Goal: Task Accomplishment & Management: Use online tool/utility

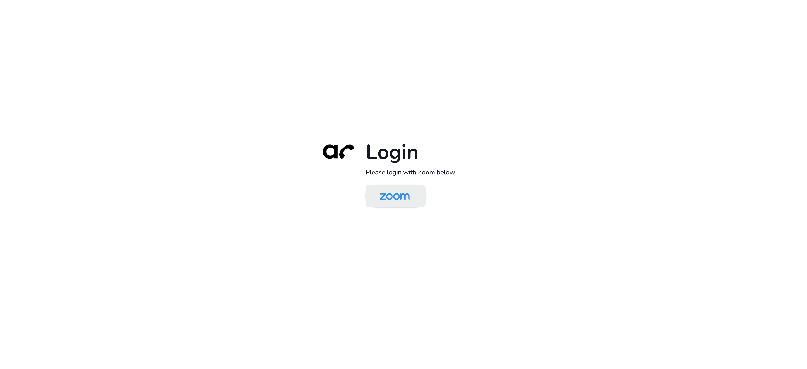
click at [406, 199] on img at bounding box center [395, 196] width 44 height 21
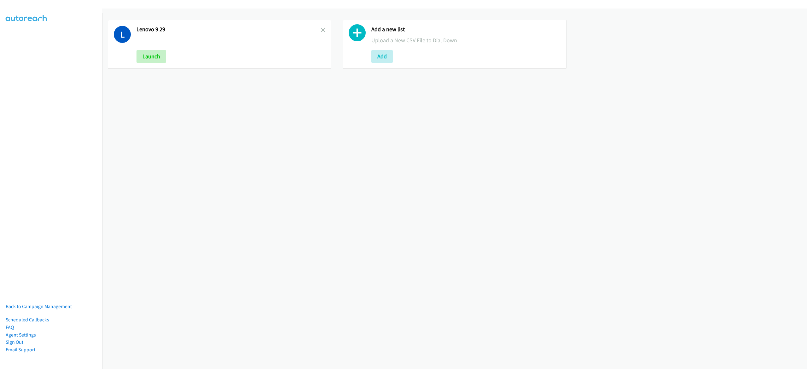
drag, startPoint x: 319, startPoint y: 28, endPoint x: 342, endPoint y: 39, distance: 26.0
click at [321, 28] on icon at bounding box center [323, 30] width 4 height 4
click at [143, 51] on button "Add" at bounding box center [147, 56] width 21 height 13
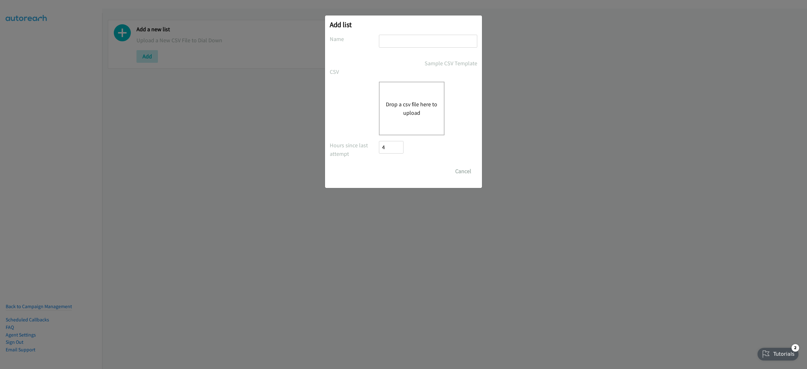
click at [434, 42] on input "text" at bounding box center [428, 41] width 98 height 13
type input "dell virtual 9-29"
click at [413, 119] on div "Drop a csv file here to upload" at bounding box center [412, 109] width 66 height 54
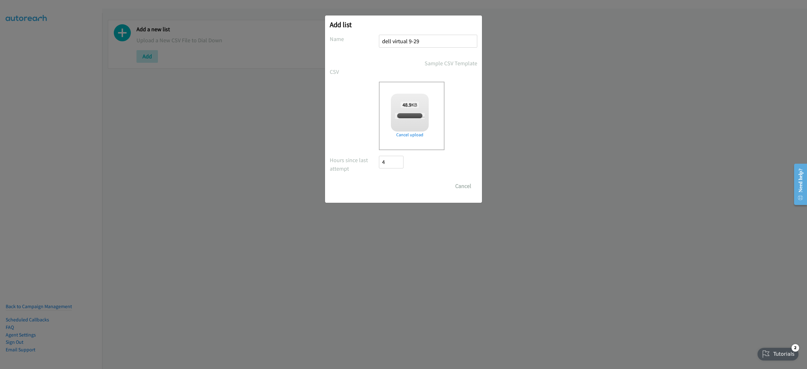
checkbox input "true"
click at [402, 188] on input "Save List" at bounding box center [395, 186] width 33 height 13
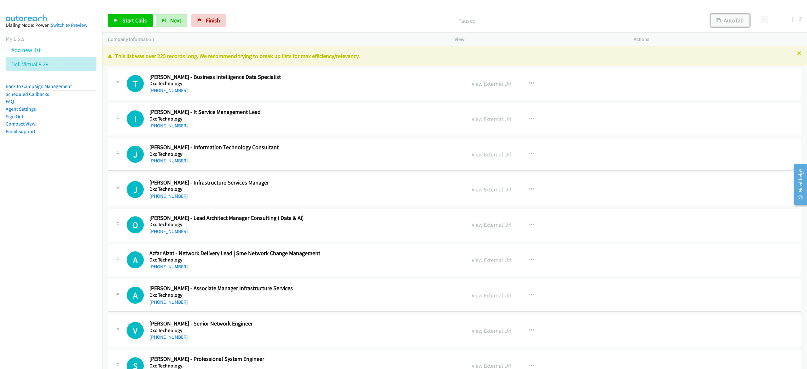
click at [738, 23] on button "AutoTab" at bounding box center [730, 20] width 39 height 13
click at [130, 20] on span "Start Calls" at bounding box center [134, 20] width 25 height 7
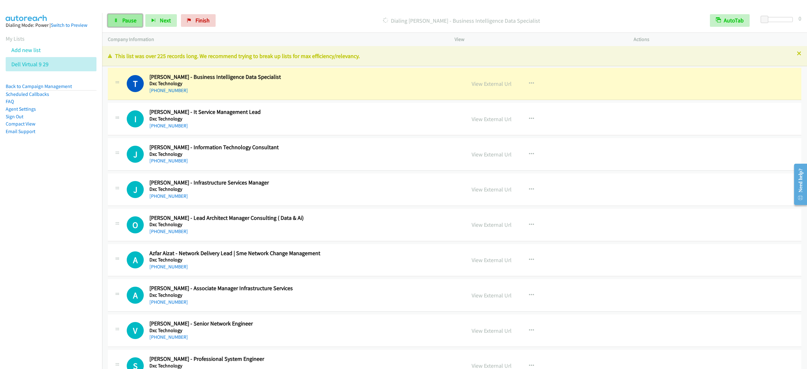
click at [113, 15] on link "Pause" at bounding box center [125, 20] width 35 height 13
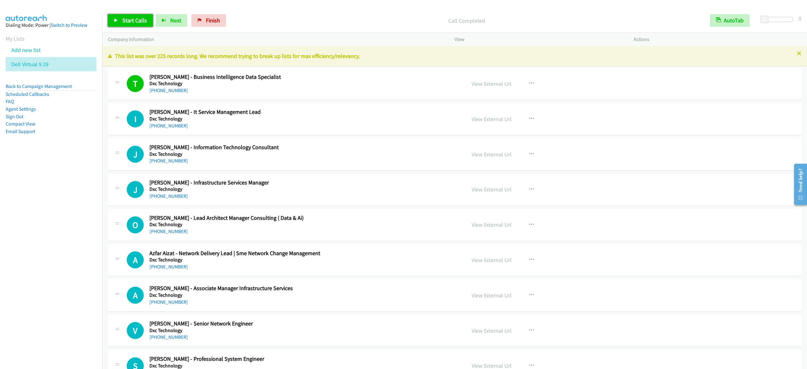
click at [147, 22] on link "Start Calls" at bounding box center [130, 20] width 45 height 13
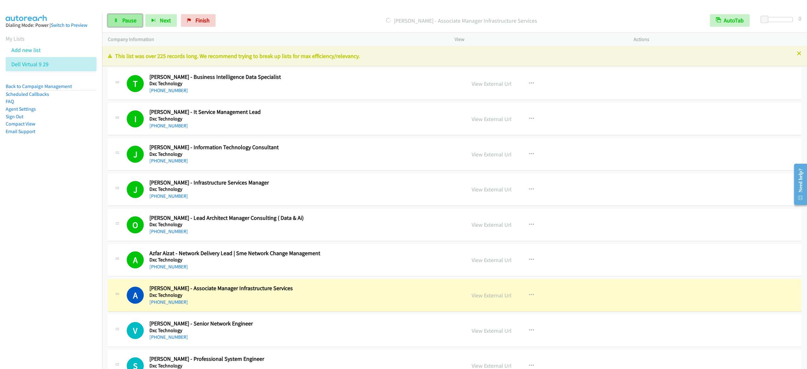
click at [137, 21] on link "Pause" at bounding box center [125, 20] width 35 height 13
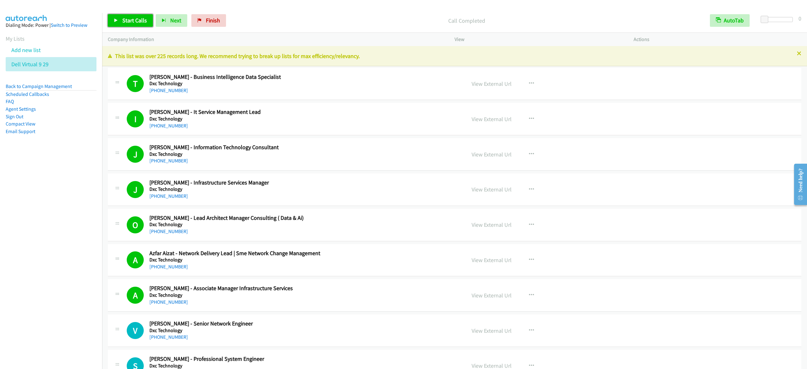
click at [143, 17] on span "Start Calls" at bounding box center [134, 20] width 25 height 7
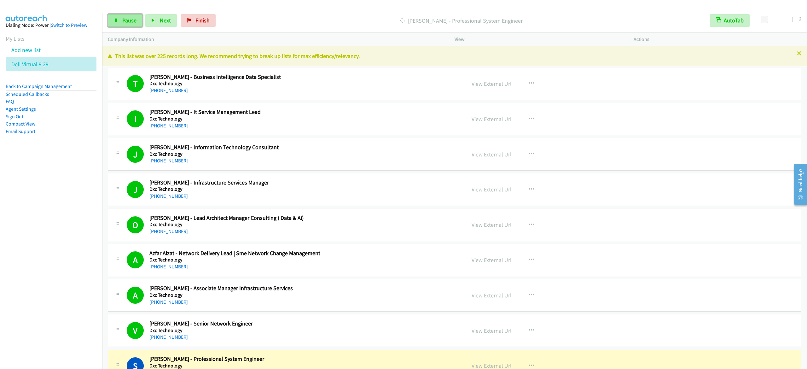
click at [128, 21] on span "Pause" at bounding box center [129, 20] width 14 height 7
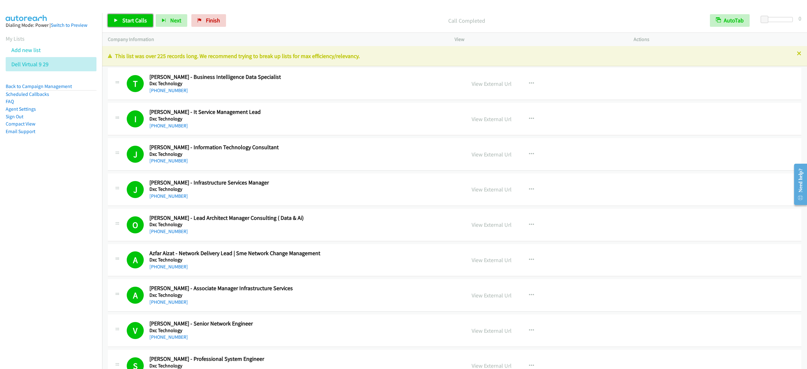
click at [140, 18] on span "Start Calls" at bounding box center [134, 20] width 25 height 7
click at [138, 16] on link "Pause" at bounding box center [125, 20] width 35 height 13
click at [129, 20] on span "Start Calls" at bounding box center [134, 20] width 25 height 7
click at [125, 19] on span "Pause" at bounding box center [129, 20] width 14 height 7
click at [139, 23] on span "Start Calls" at bounding box center [134, 20] width 25 height 7
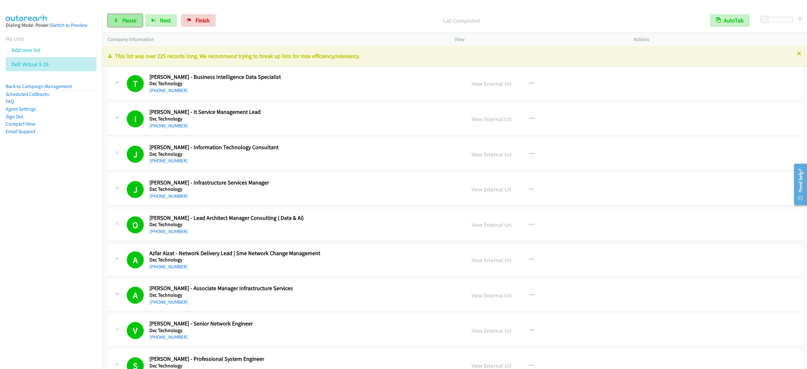
click at [128, 17] on span "Pause" at bounding box center [129, 20] width 14 height 7
click at [114, 22] on icon at bounding box center [116, 21] width 4 height 4
click at [126, 20] on span "Pause" at bounding box center [129, 20] width 14 height 7
click at [117, 17] on link "Start Calls" at bounding box center [130, 20] width 45 height 13
click at [122, 18] on span "Pause" at bounding box center [129, 20] width 14 height 7
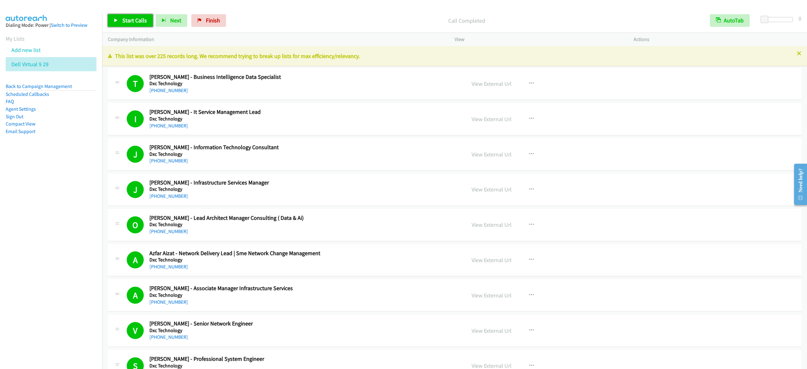
click at [141, 23] on span "Start Calls" at bounding box center [134, 20] width 25 height 7
click at [124, 19] on span "Pause" at bounding box center [129, 20] width 14 height 7
click at [141, 20] on span "Start Calls" at bounding box center [134, 20] width 25 height 7
click at [113, 18] on link "Pause" at bounding box center [125, 20] width 35 height 13
click at [115, 20] on icon at bounding box center [116, 21] width 4 height 4
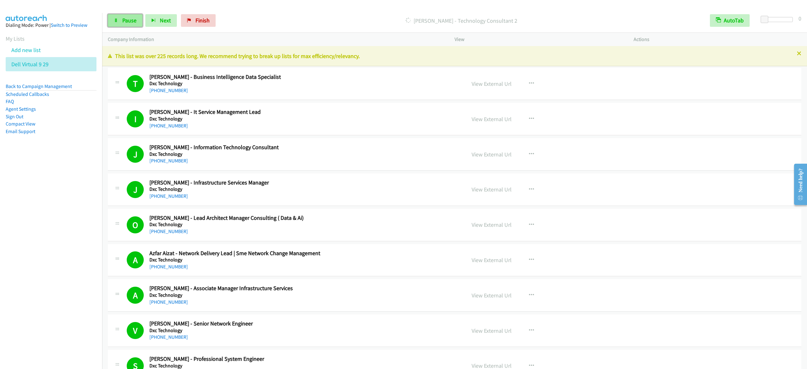
click at [131, 20] on span "Pause" at bounding box center [129, 20] width 14 height 7
click at [134, 17] on span "Start Calls" at bounding box center [134, 20] width 25 height 7
click at [121, 18] on link "Pause" at bounding box center [125, 20] width 35 height 13
click at [142, 21] on span "Start Calls" at bounding box center [134, 20] width 25 height 7
click at [129, 23] on span "Pause" at bounding box center [129, 20] width 14 height 7
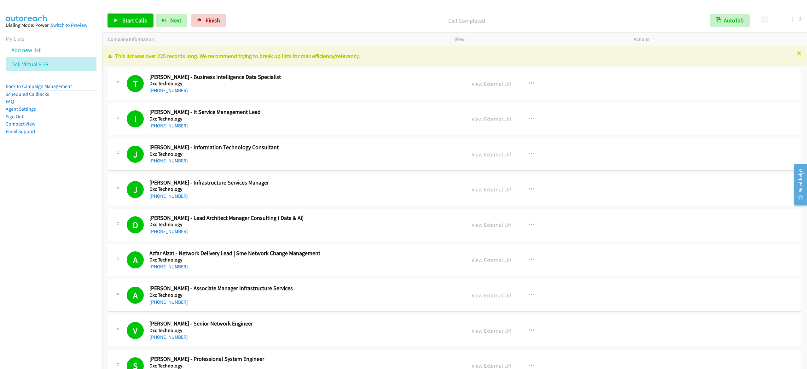
click at [120, 22] on link "Start Calls" at bounding box center [130, 20] width 45 height 13
click at [121, 21] on link "Pause" at bounding box center [125, 20] width 35 height 13
click at [137, 20] on span "Start Calls" at bounding box center [134, 20] width 25 height 7
click at [136, 17] on span "Pause" at bounding box center [129, 20] width 14 height 7
click at [141, 21] on span "Start Calls" at bounding box center [134, 20] width 25 height 7
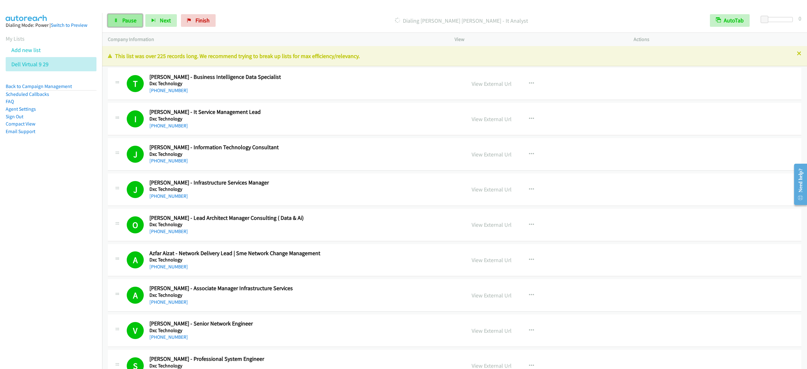
click at [124, 20] on span "Pause" at bounding box center [129, 20] width 14 height 7
click at [112, 19] on link "Start Calls" at bounding box center [130, 20] width 45 height 13
click at [127, 20] on span "Pause" at bounding box center [129, 20] width 14 height 7
click at [136, 19] on span "Start Calls" at bounding box center [134, 20] width 25 height 7
click at [125, 26] on link "Pause" at bounding box center [125, 20] width 35 height 13
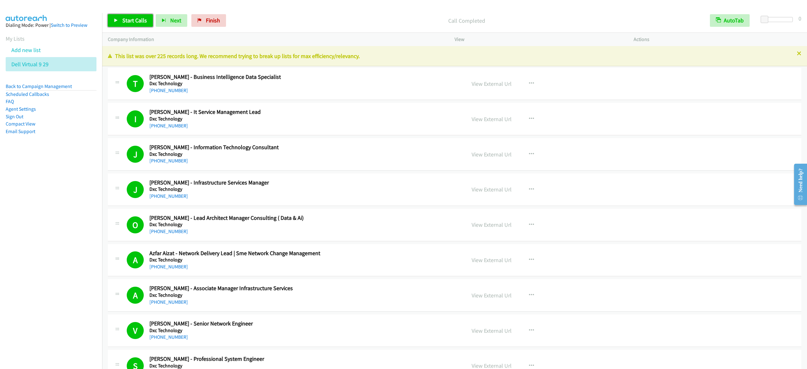
click at [126, 25] on link "Start Calls" at bounding box center [130, 20] width 45 height 13
drag, startPoint x: 125, startPoint y: 19, endPoint x: 143, endPoint y: 13, distance: 19.1
click at [125, 19] on span "Pause" at bounding box center [129, 20] width 14 height 7
click at [122, 20] on span "Start Calls" at bounding box center [134, 20] width 25 height 7
click at [126, 21] on span "Pause" at bounding box center [129, 20] width 14 height 7
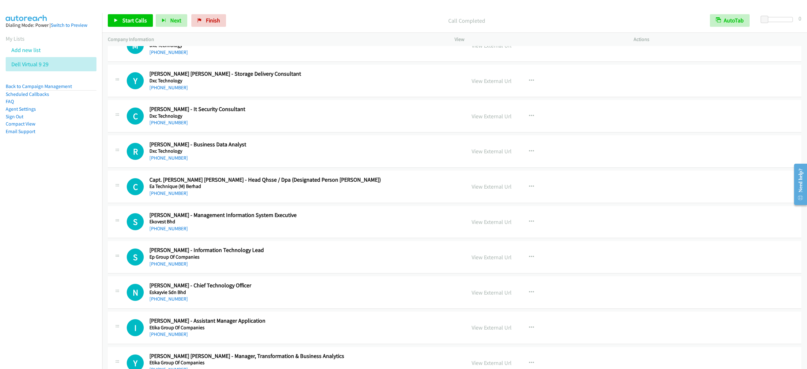
scroll to position [1703, 0]
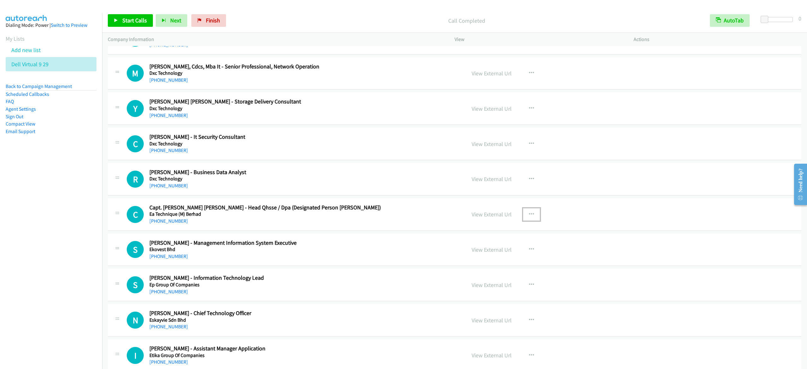
click at [529, 217] on icon "button" at bounding box center [531, 214] width 5 height 5
click at [486, 262] on link "Start Calls Here" at bounding box center [498, 255] width 84 height 13
click at [114, 23] on link "Start Calls" at bounding box center [130, 20] width 45 height 13
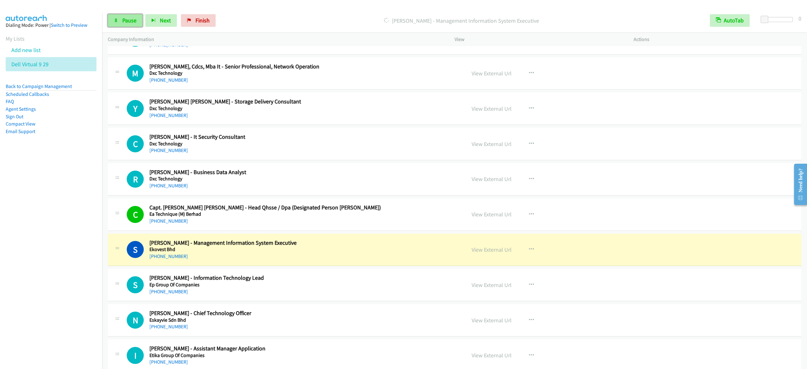
click at [124, 16] on link "Pause" at bounding box center [125, 20] width 35 height 13
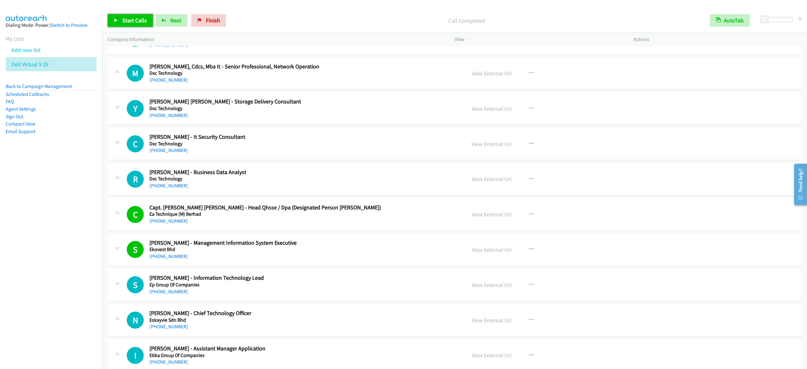
click at [135, 20] on span "Start Calls" at bounding box center [134, 20] width 25 height 7
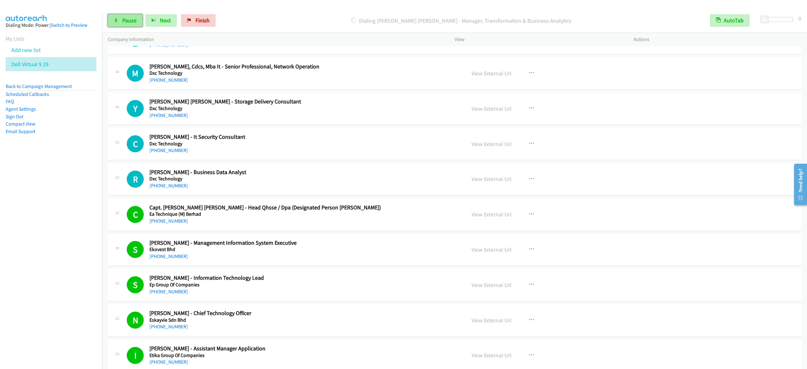
click at [126, 18] on span "Pause" at bounding box center [129, 20] width 14 height 7
click at [130, 22] on span "Start Calls" at bounding box center [134, 20] width 25 height 7
click at [129, 23] on span "Pause" at bounding box center [129, 20] width 14 height 7
click at [108, 23] on link "Start Calls" at bounding box center [130, 20] width 45 height 13
click at [125, 20] on span "Pause" at bounding box center [129, 20] width 14 height 7
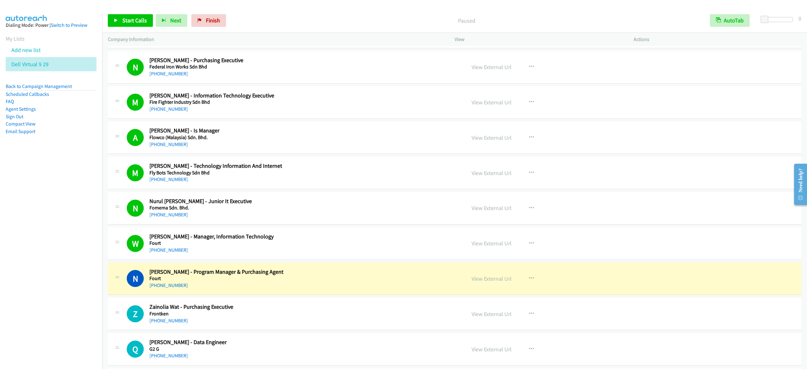
scroll to position [2208, 0]
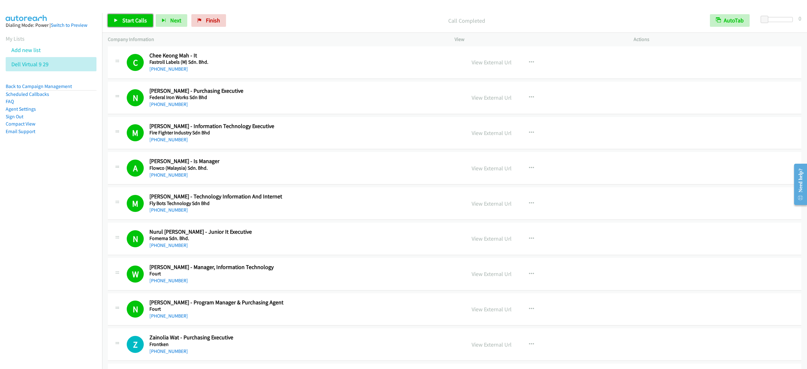
click at [117, 16] on link "Start Calls" at bounding box center [130, 20] width 45 height 13
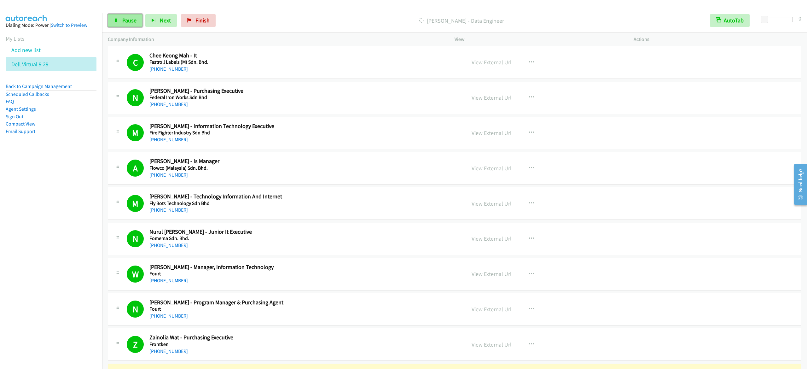
click at [128, 24] on span "Pause" at bounding box center [129, 20] width 14 height 7
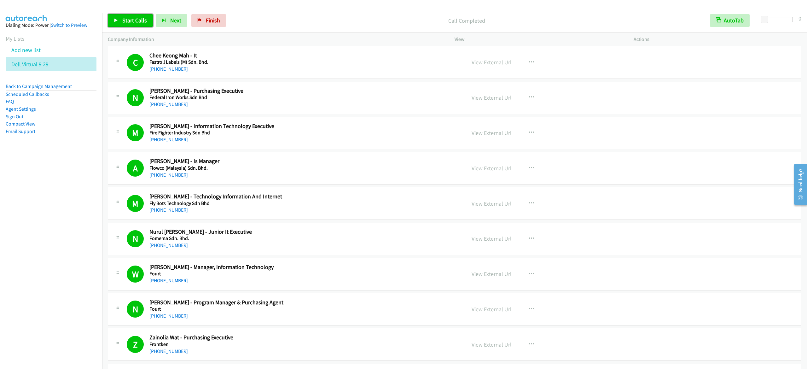
click at [129, 23] on span "Start Calls" at bounding box center [134, 20] width 25 height 7
click at [123, 21] on span "Pause" at bounding box center [129, 20] width 14 height 7
click at [133, 20] on span "Start Calls" at bounding box center [134, 20] width 25 height 7
click at [133, 21] on span "Pause" at bounding box center [129, 20] width 14 height 7
click at [143, 20] on span "Start Calls" at bounding box center [134, 20] width 25 height 7
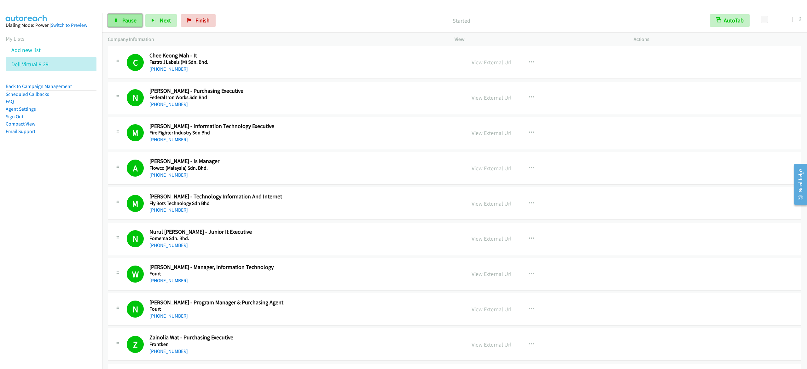
click at [132, 20] on span "Pause" at bounding box center [129, 20] width 14 height 7
click at [117, 20] on icon at bounding box center [116, 21] width 4 height 4
click at [120, 19] on link "Pause" at bounding box center [125, 20] width 35 height 13
click at [147, 23] on link "Start Calls" at bounding box center [130, 20] width 45 height 13
click at [126, 24] on span "Pause" at bounding box center [129, 20] width 14 height 7
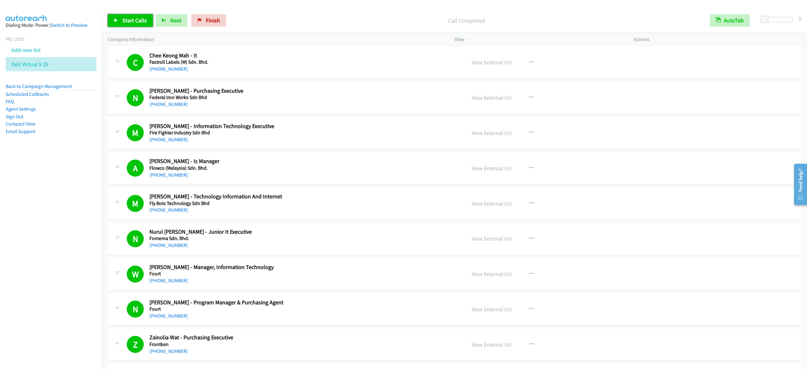
click at [139, 18] on span "Start Calls" at bounding box center [134, 20] width 25 height 7
click at [122, 20] on span "Pause" at bounding box center [129, 20] width 14 height 7
click at [122, 20] on span "Start Calls" at bounding box center [134, 20] width 25 height 7
click at [128, 17] on span "Pause" at bounding box center [129, 20] width 14 height 7
click at [109, 26] on link "Start Calls" at bounding box center [130, 20] width 45 height 13
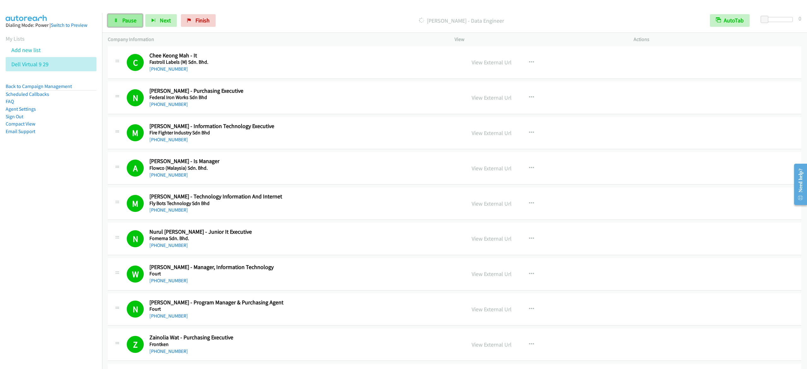
click at [129, 25] on link "Pause" at bounding box center [125, 20] width 35 height 13
click at [132, 21] on span "Start Calls" at bounding box center [134, 20] width 25 height 7
click at [129, 20] on span "Pause" at bounding box center [129, 20] width 14 height 7
click at [127, 14] on link "Start Calls" at bounding box center [130, 20] width 45 height 13
click at [126, 25] on link "Pause" at bounding box center [125, 20] width 35 height 13
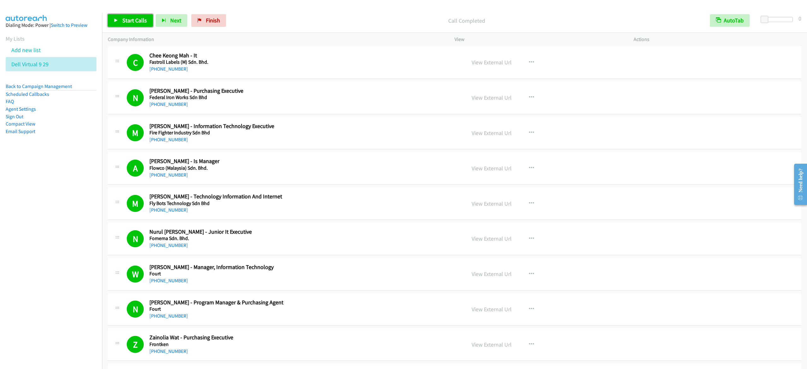
click at [129, 21] on span "Start Calls" at bounding box center [134, 20] width 25 height 7
click at [129, 16] on link "Pause" at bounding box center [125, 20] width 35 height 13
click at [139, 23] on span "Start Calls" at bounding box center [134, 20] width 25 height 7
click at [125, 22] on span "Pause" at bounding box center [129, 20] width 14 height 7
click at [138, 20] on span "Start Calls" at bounding box center [134, 20] width 25 height 7
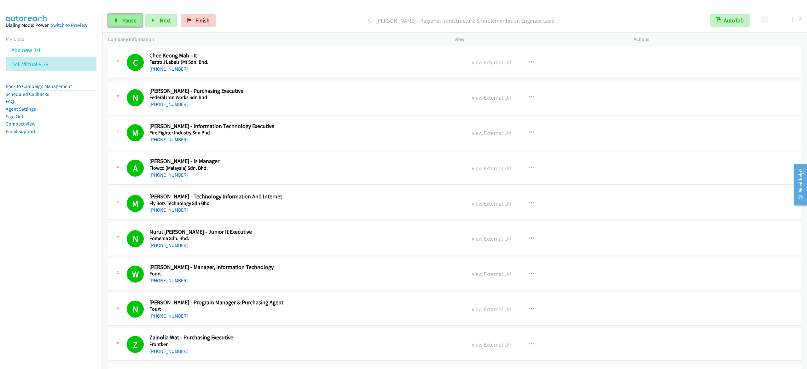
click at [127, 20] on span "Pause" at bounding box center [129, 20] width 14 height 7
click at [112, 17] on link "Start Calls" at bounding box center [130, 20] width 45 height 13
click at [115, 19] on icon at bounding box center [116, 21] width 4 height 4
click at [144, 23] on span "Start Calls" at bounding box center [134, 20] width 25 height 7
click at [124, 20] on span "Pause" at bounding box center [129, 20] width 14 height 7
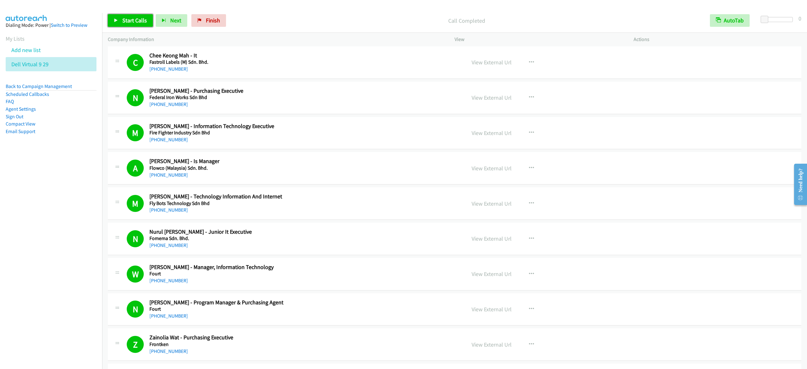
click at [110, 24] on link "Start Calls" at bounding box center [130, 20] width 45 height 13
click at [133, 21] on span "Pause" at bounding box center [129, 20] width 14 height 7
